Goal: Task Accomplishment & Management: Manage account settings

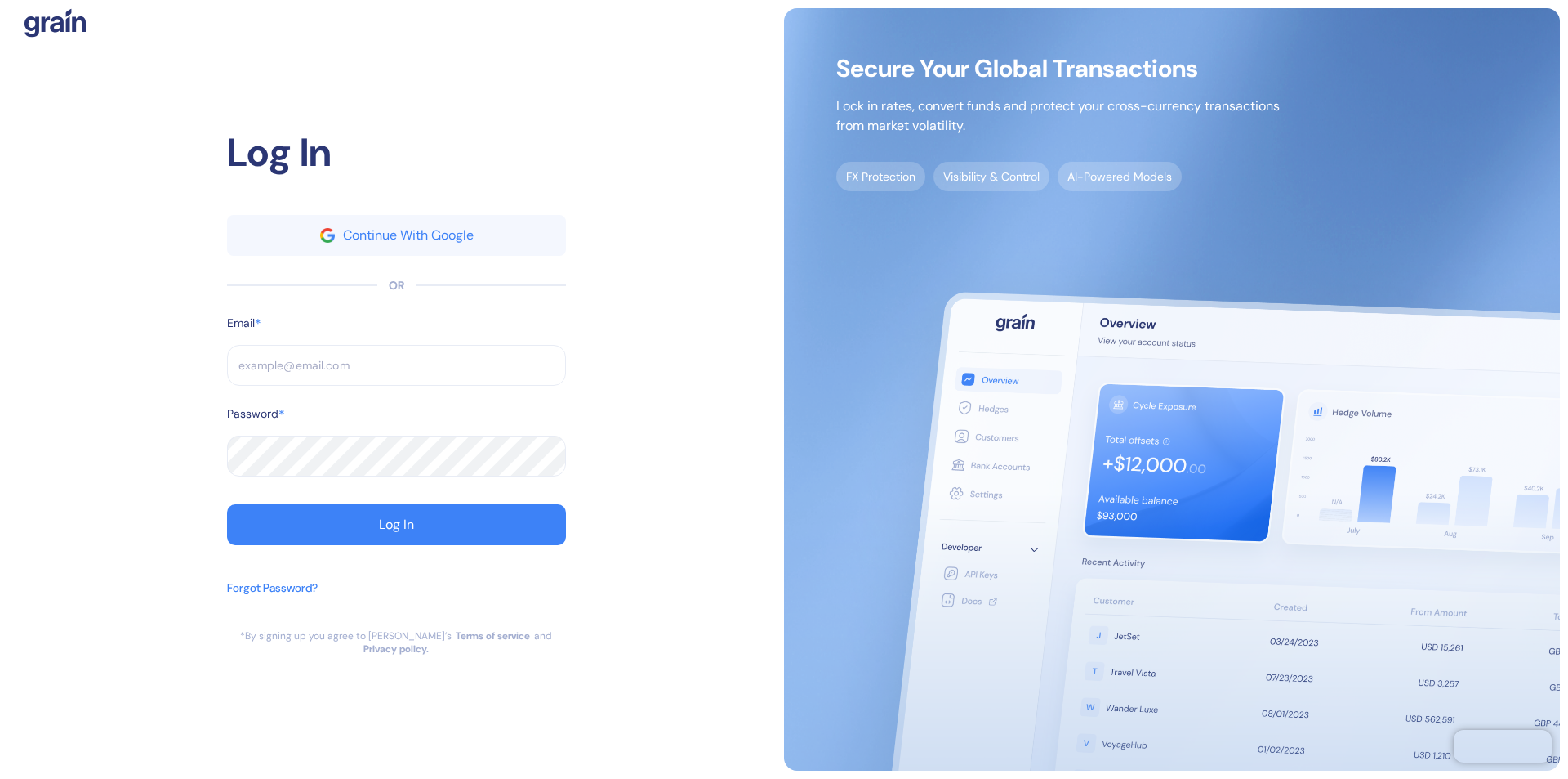
click at [396, 372] on input "text" at bounding box center [396, 364] width 339 height 40
type input "s"
type input "suppo"
type input "sup"
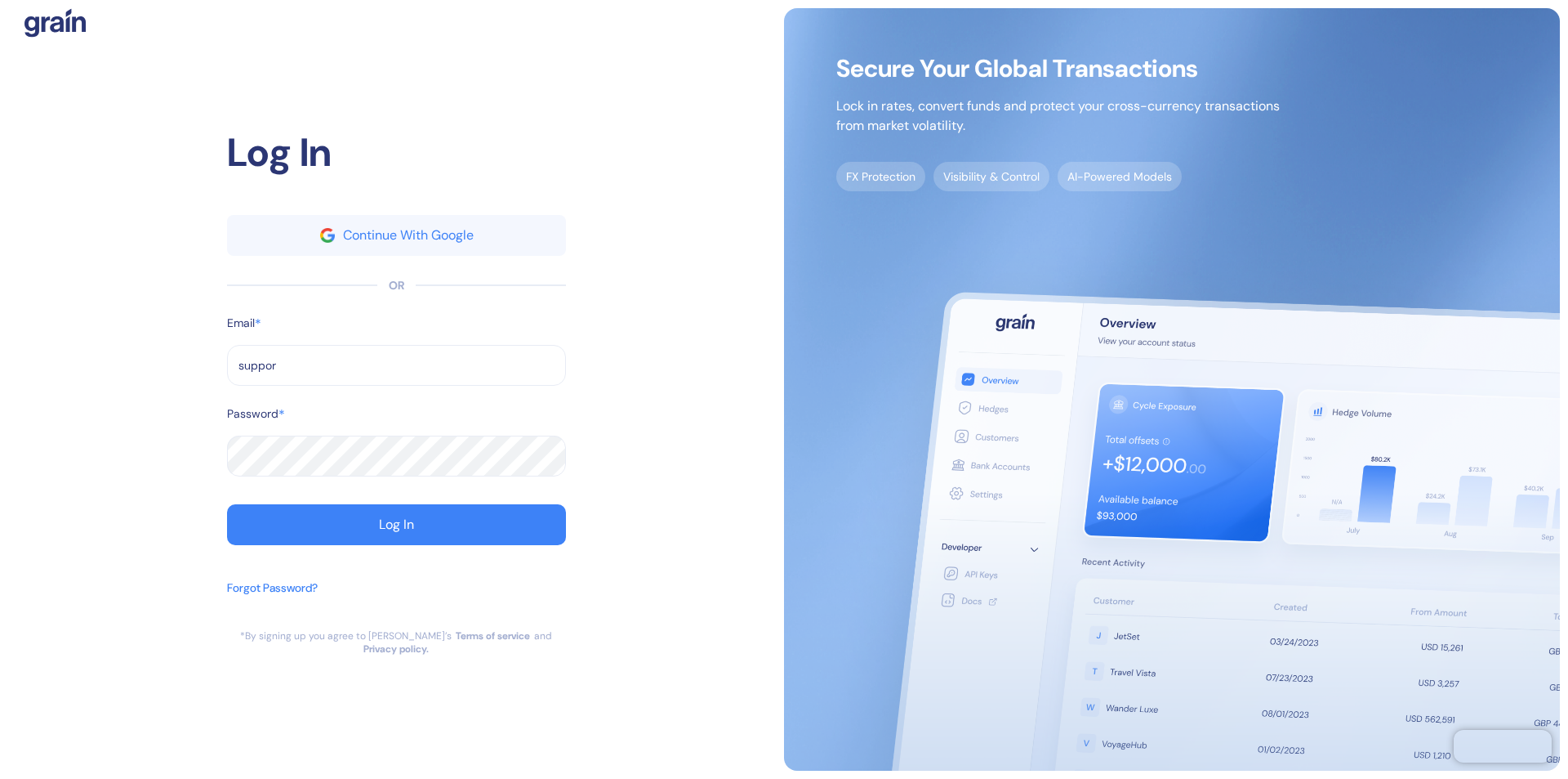
type input "support"
type input "[EMAIL_ADDRESS][DOMAIN_NAME]"
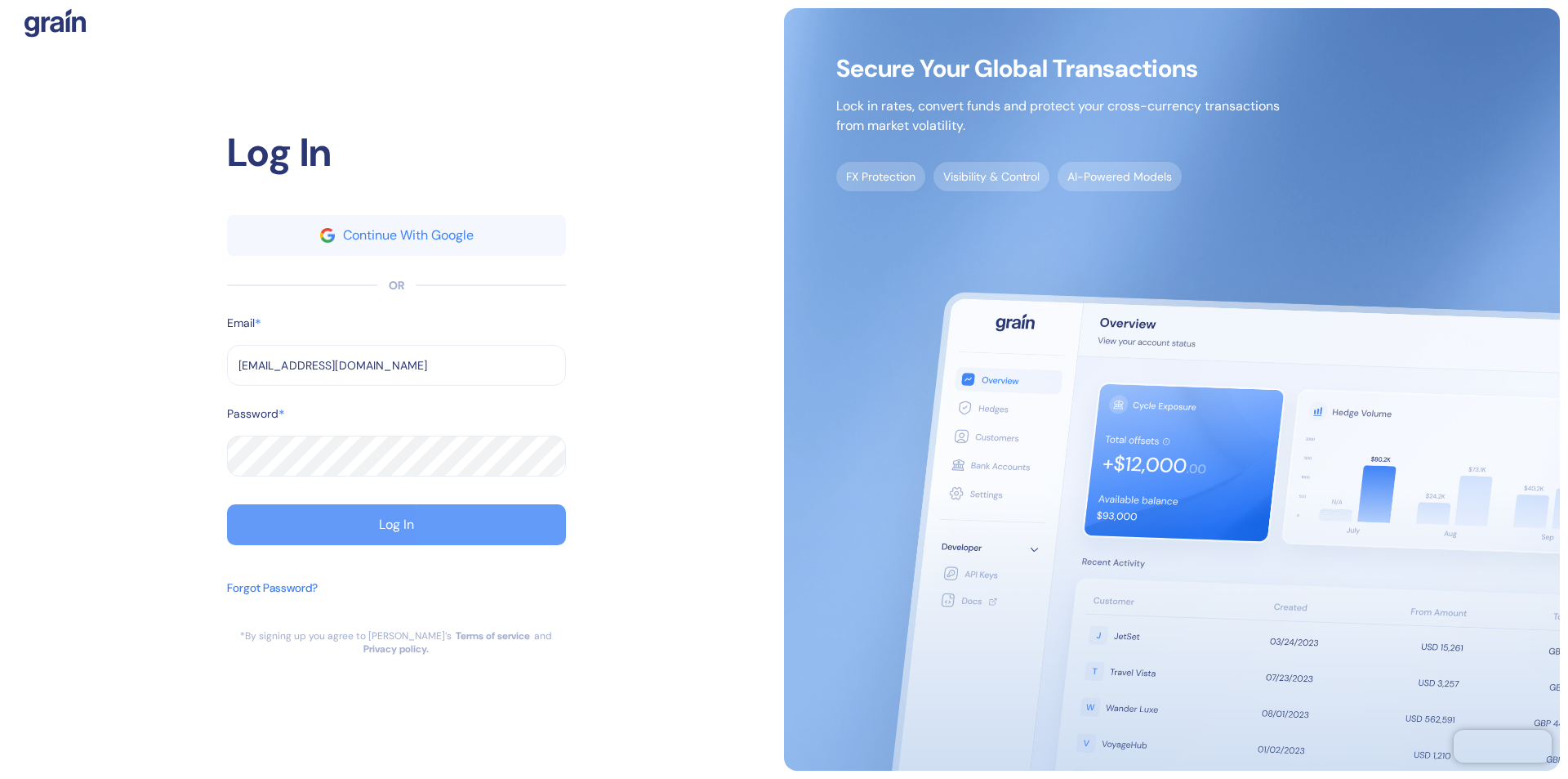
click at [396, 531] on div "Log In" at bounding box center [396, 525] width 35 height 13
